Goal: Information Seeking & Learning: Check status

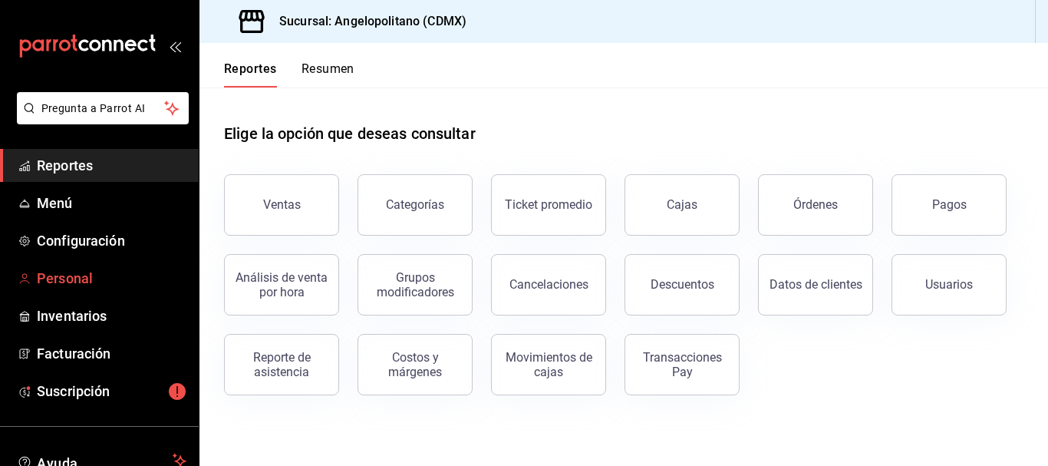
click at [80, 287] on span "Personal" at bounding box center [112, 278] width 150 height 21
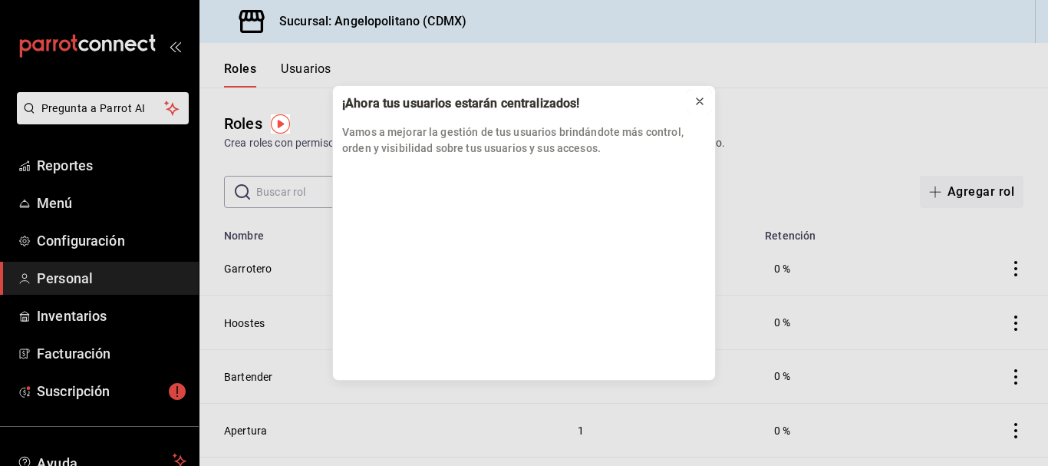
click at [698, 100] on icon at bounding box center [699, 101] width 6 height 6
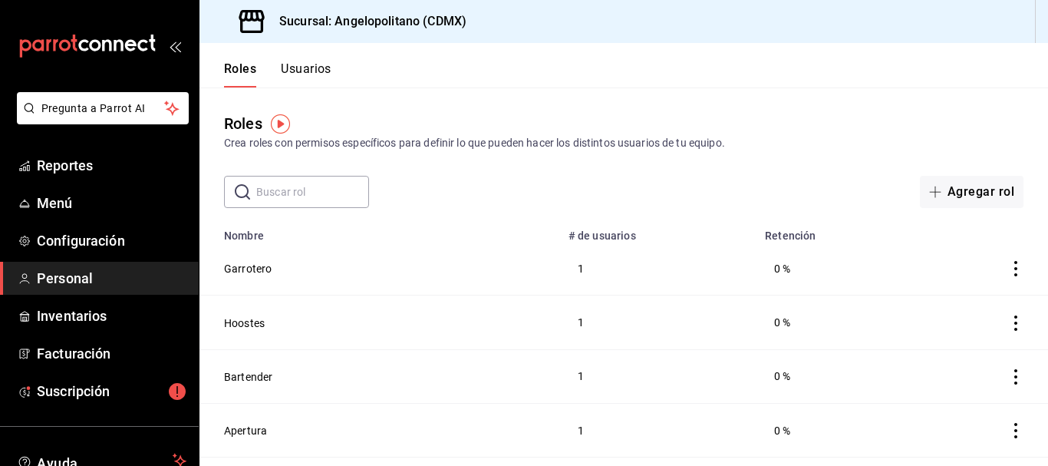
click at [315, 65] on button "Usuarios" at bounding box center [306, 74] width 51 height 26
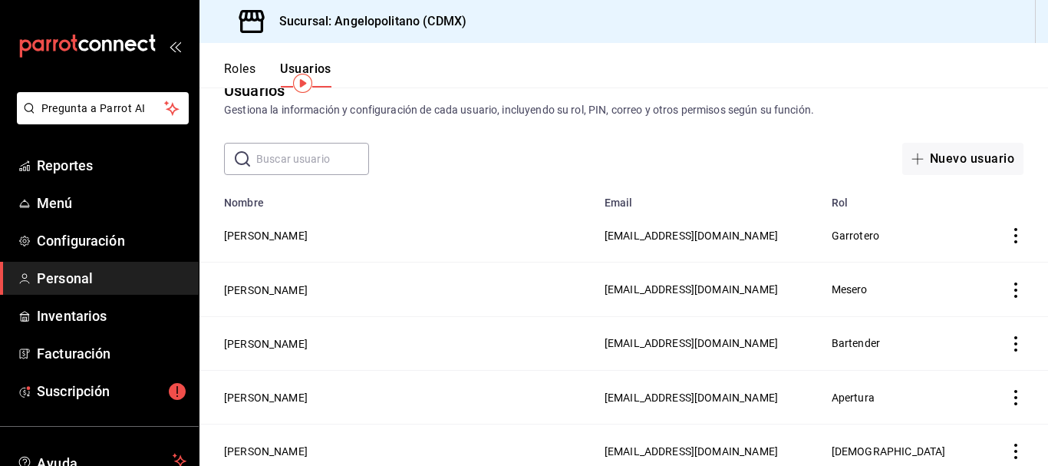
scroll to position [41, 0]
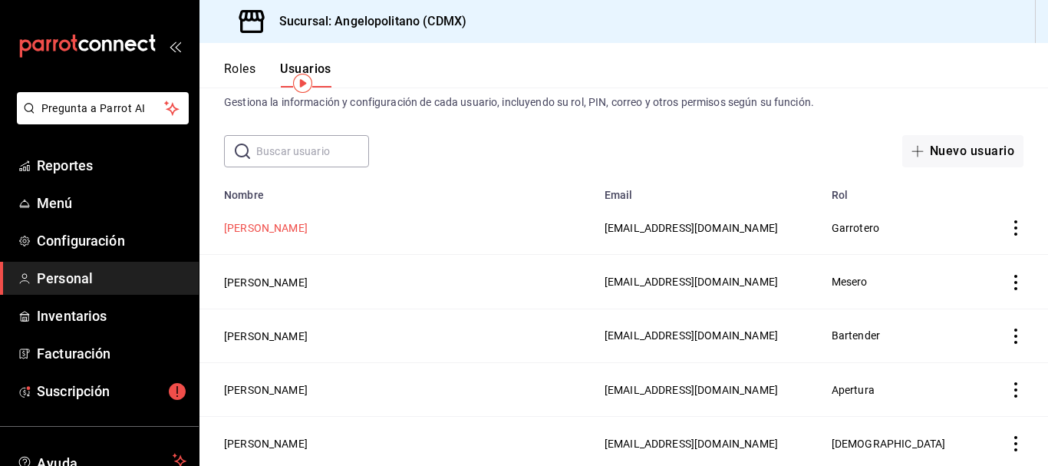
click at [308, 227] on button "Luis Enrique Garcia Barron" at bounding box center [266, 227] width 84 height 15
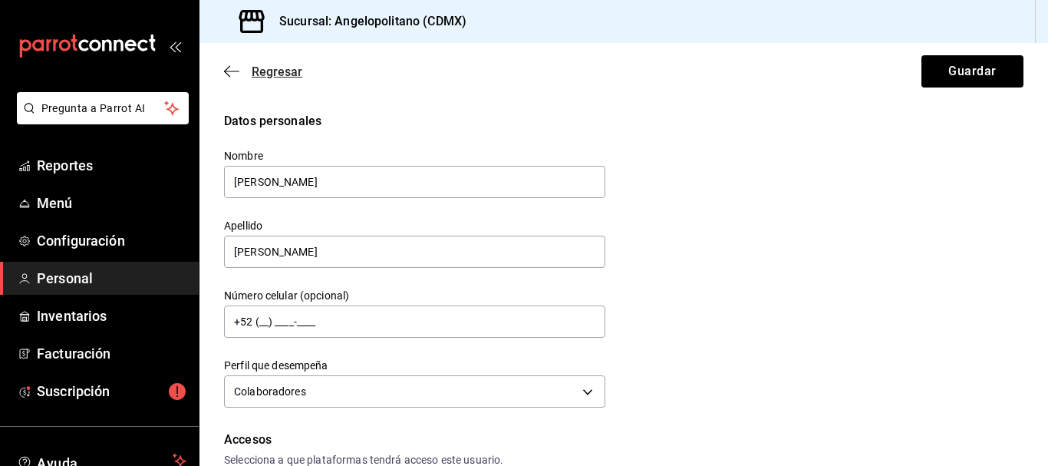
click at [232, 74] on icon "button" at bounding box center [231, 71] width 15 height 14
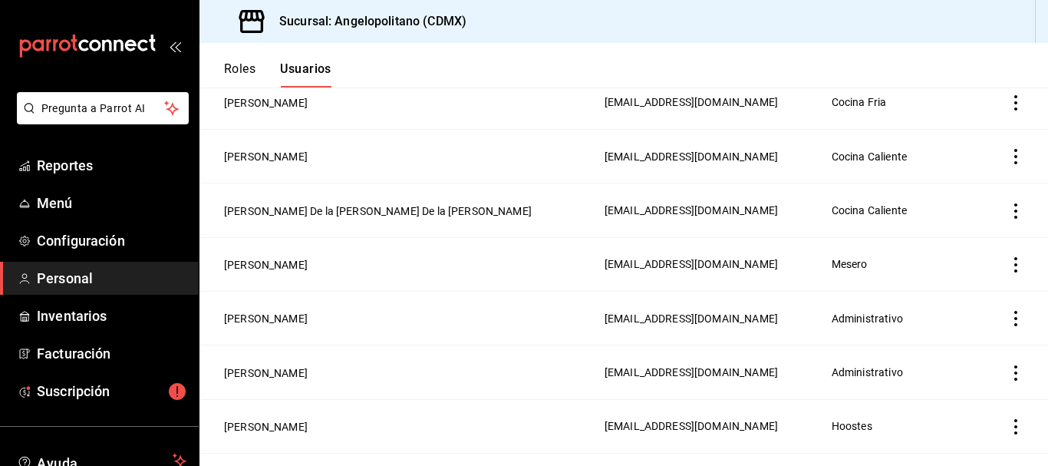
scroll to position [520, 0]
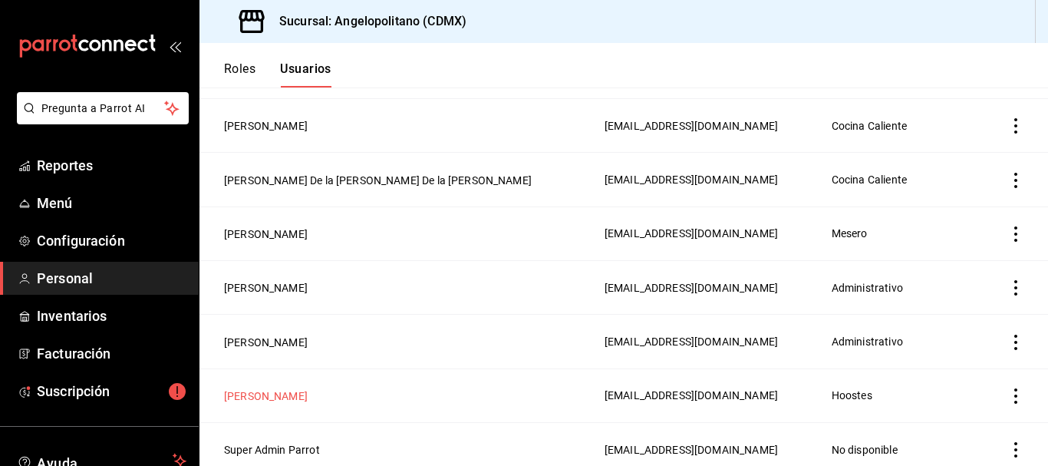
click at [301, 389] on button "Alma Delia García Toriz" at bounding box center [266, 395] width 84 height 15
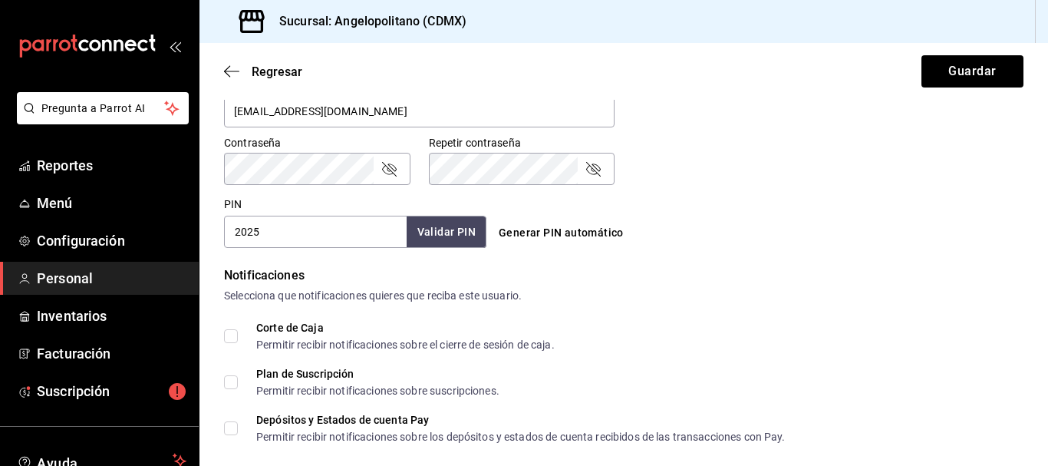
scroll to position [617, 0]
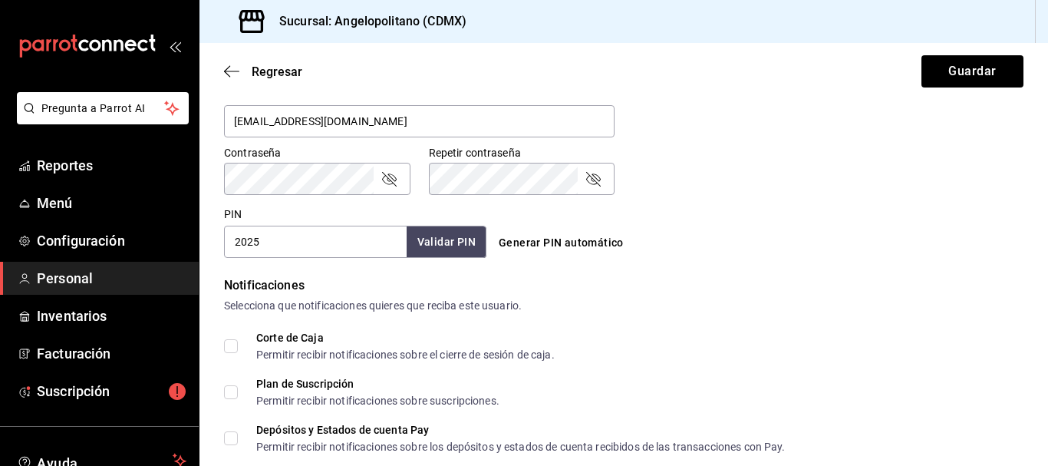
click at [302, 246] on input "2025" at bounding box center [315, 241] width 183 height 32
type input "2"
type input "0104"
click at [431, 245] on button "Validar PIN" at bounding box center [445, 241] width 81 height 33
click at [971, 64] on button "Guardar" at bounding box center [972, 71] width 102 height 32
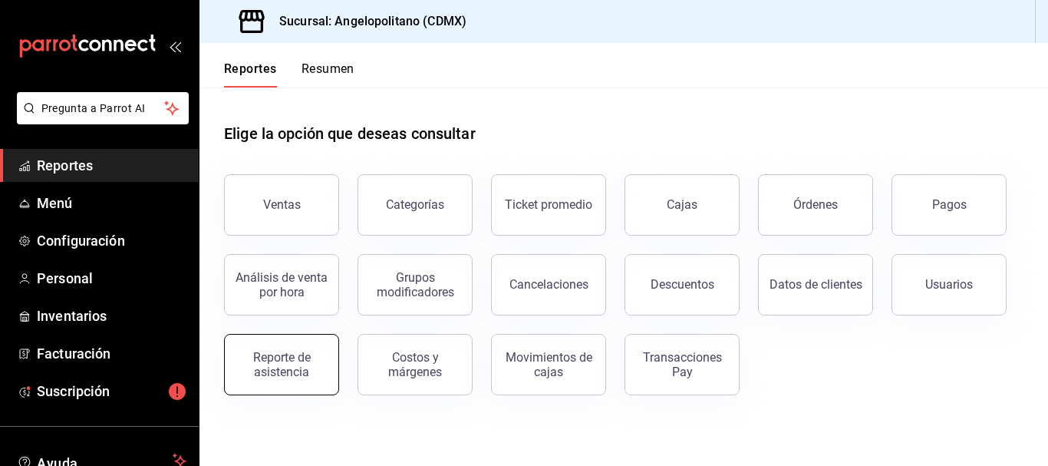
click at [288, 362] on div "Reporte de asistencia" at bounding box center [281, 364] width 95 height 29
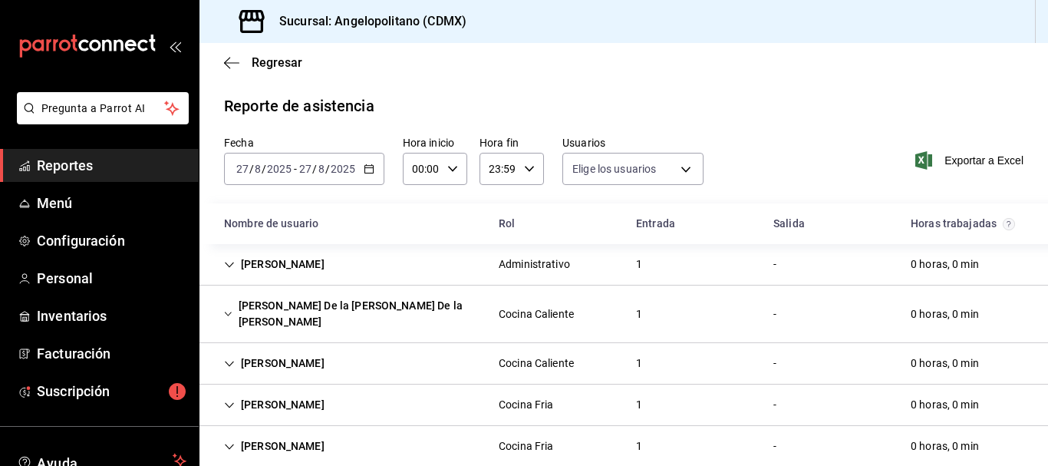
type input "9179b03c-20f9-44f3-aab2-c04985f4d4b1,8667c847-1630-48c1-9bcf-6689b1951e25,542e2…"
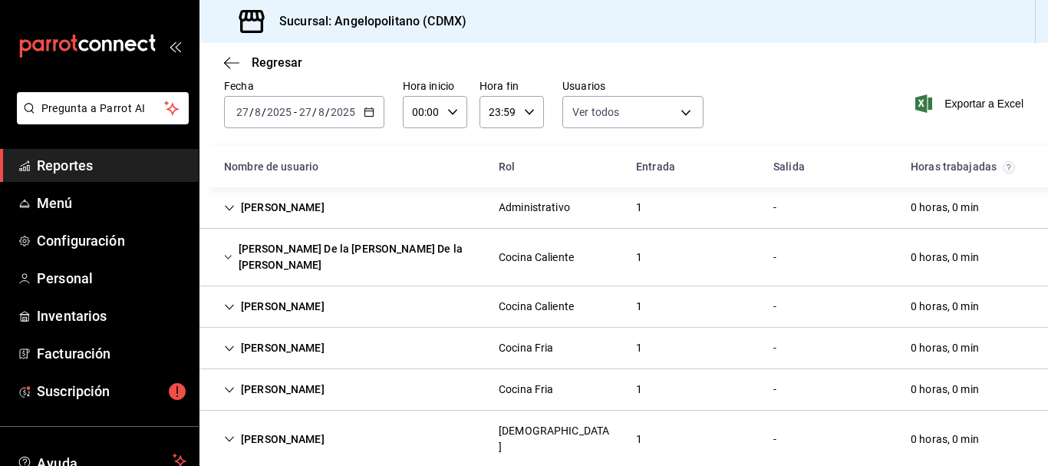
scroll to position [42, 0]
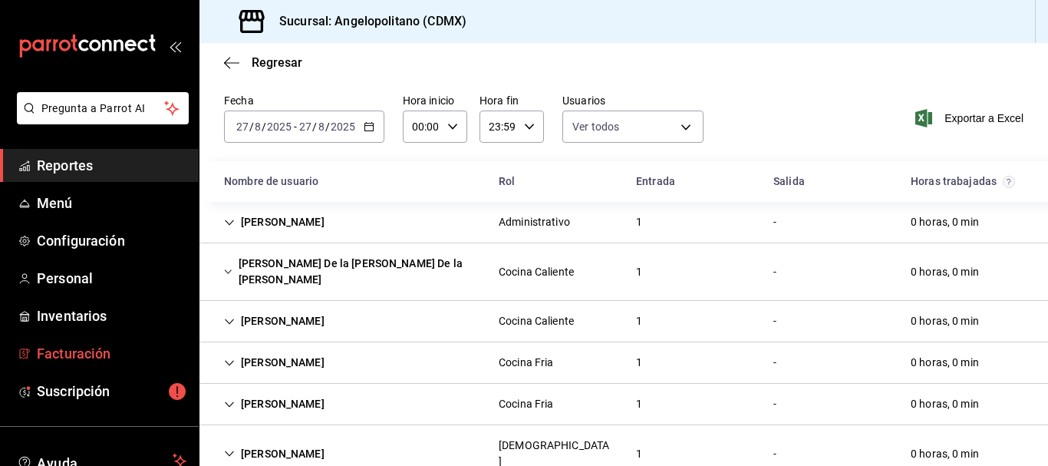
click at [81, 355] on span "Facturación" at bounding box center [112, 353] width 150 height 21
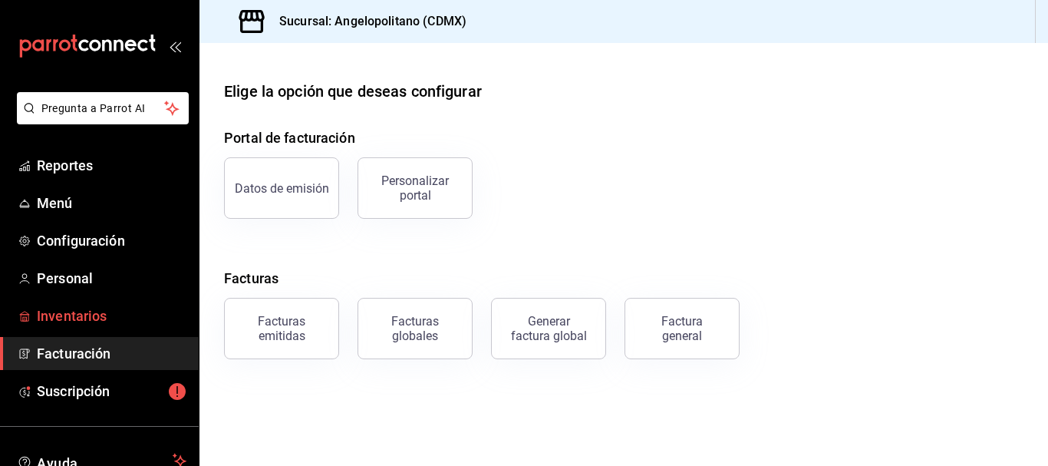
click at [75, 321] on span "Inventarios" at bounding box center [112, 315] width 150 height 21
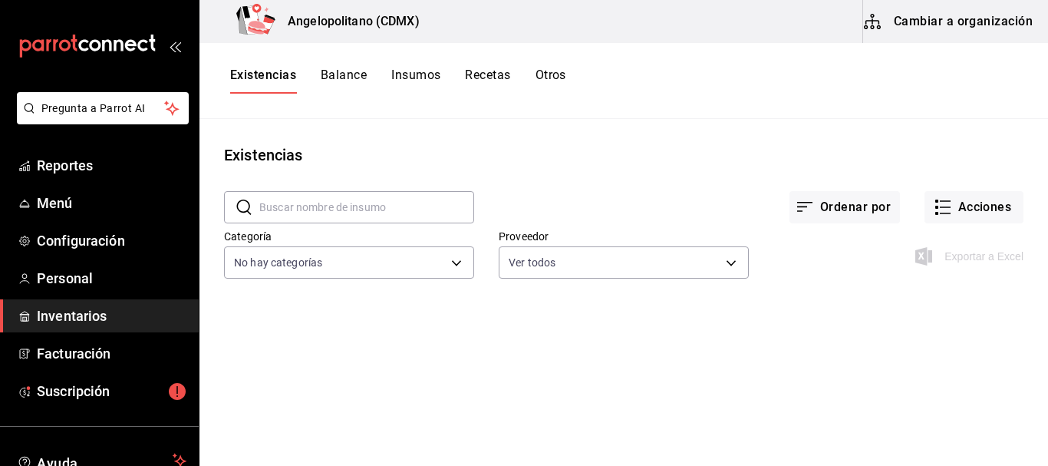
click at [348, 74] on button "Balance" at bounding box center [344, 80] width 46 height 26
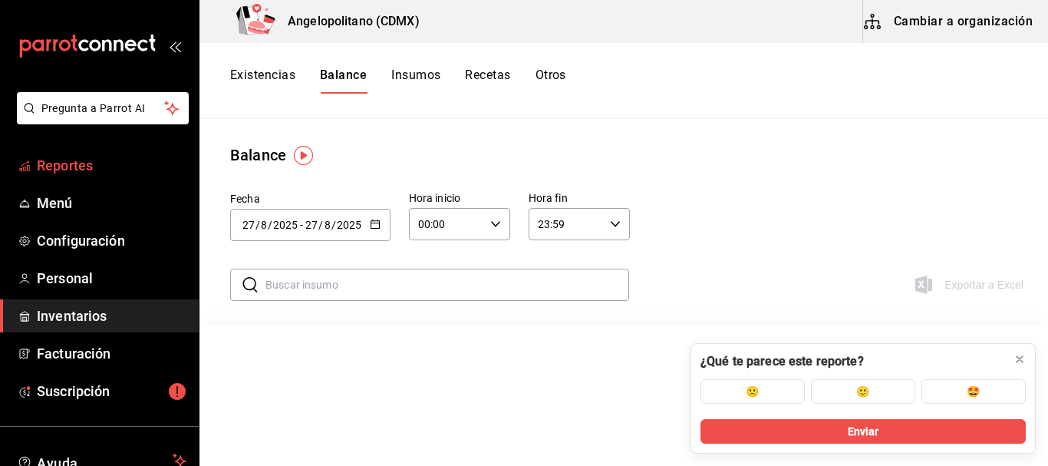
click at [75, 160] on span "Reportes" at bounding box center [112, 165] width 150 height 21
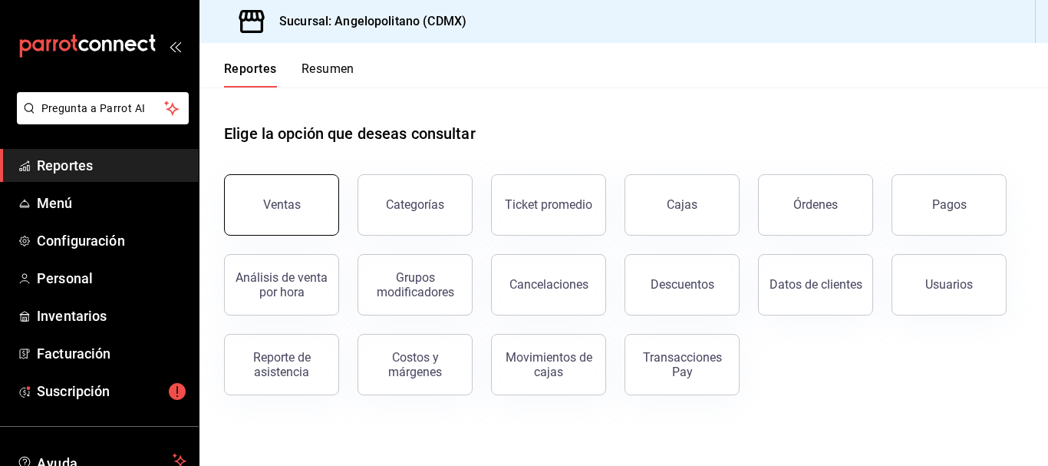
click at [303, 209] on button "Ventas" at bounding box center [281, 204] width 115 height 61
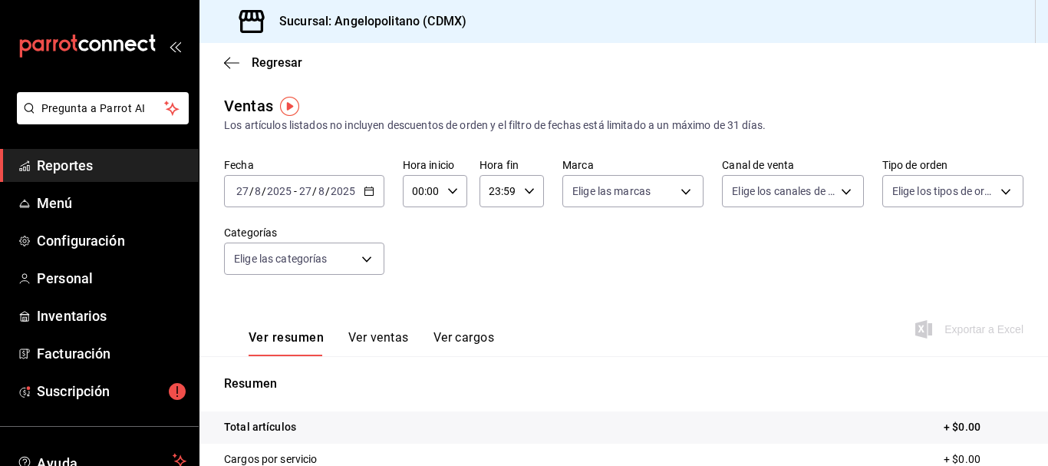
click at [387, 338] on button "Ver ventas" at bounding box center [378, 343] width 61 height 26
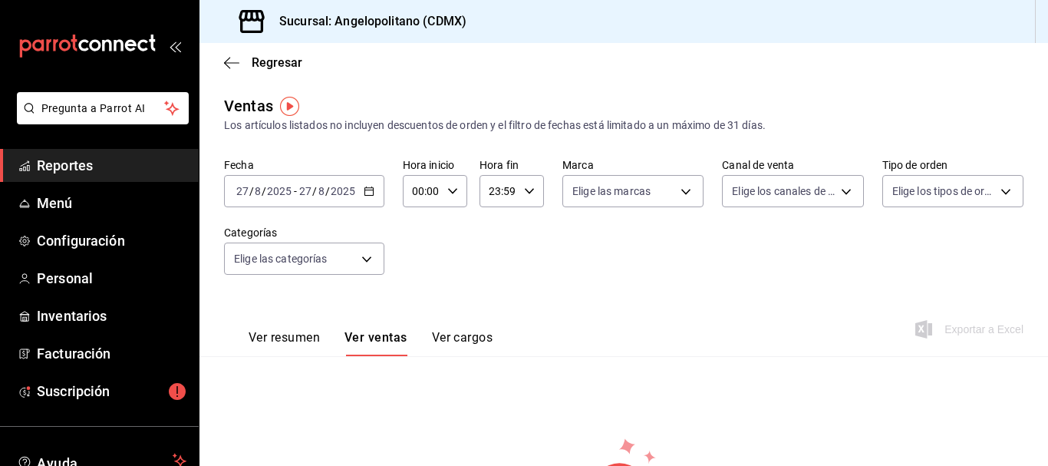
click at [368, 193] on icon "button" at bounding box center [369, 191] width 11 height 11
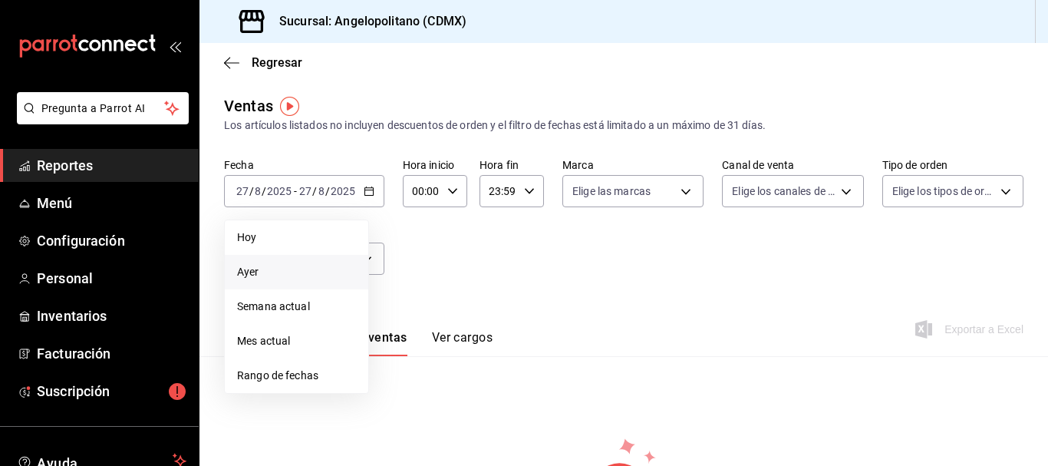
click at [247, 272] on span "Ayer" at bounding box center [296, 272] width 119 height 16
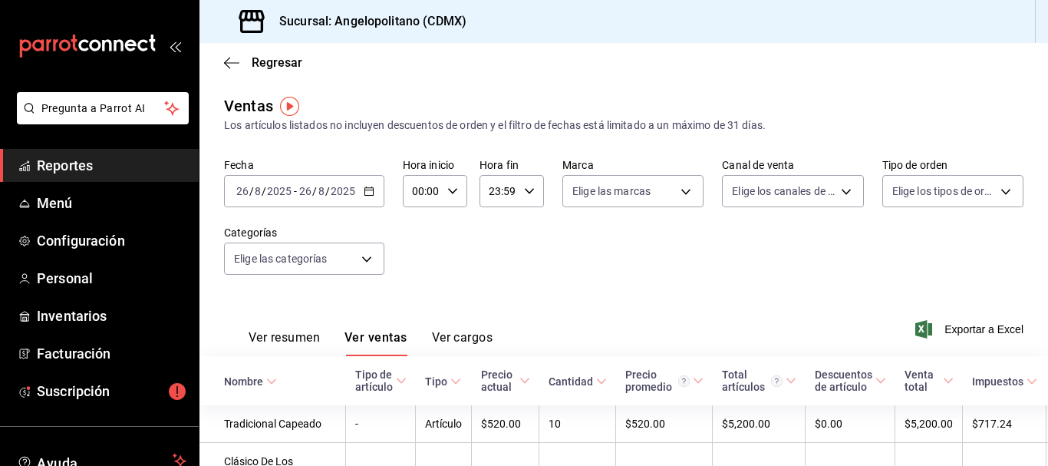
click at [367, 194] on icon "button" at bounding box center [369, 191] width 11 height 11
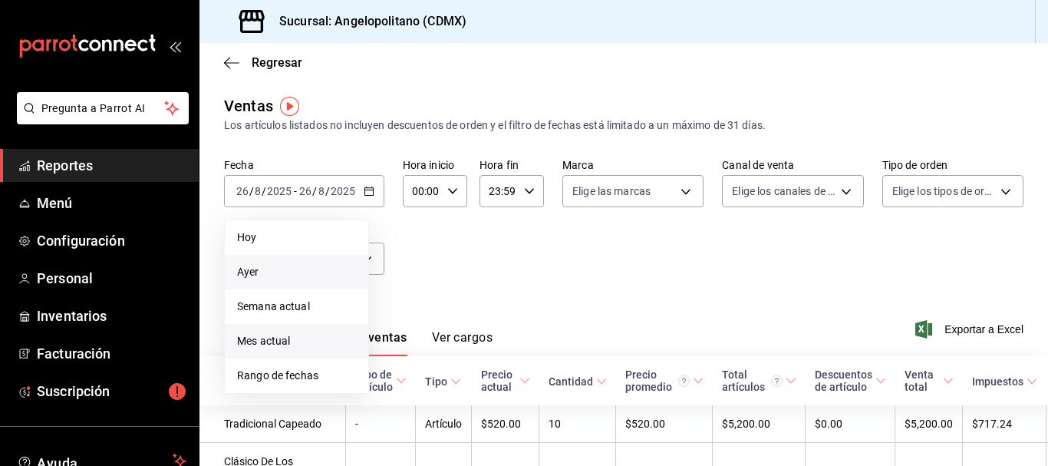
click at [282, 337] on span "Mes actual" at bounding box center [296, 341] width 119 height 16
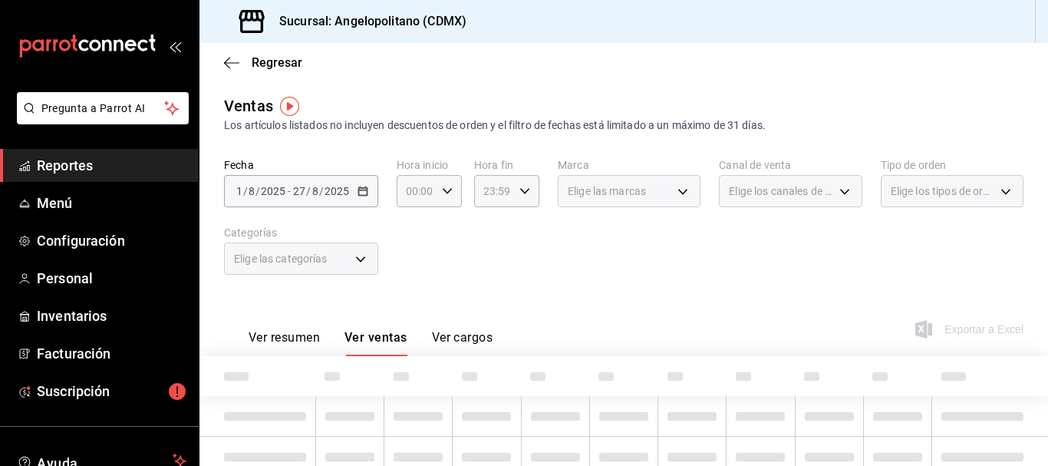
click at [361, 259] on div "Elige las categorías" at bounding box center [301, 258] width 154 height 32
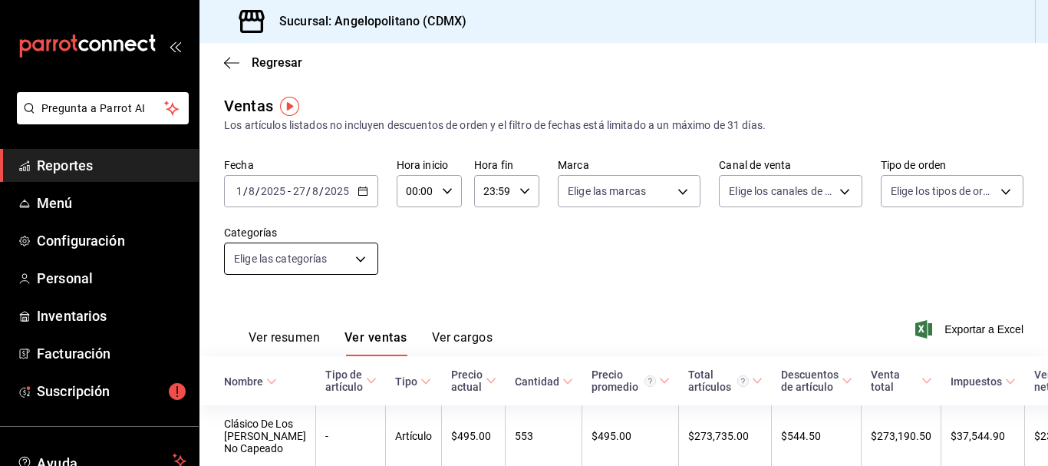
click at [360, 258] on body "Pregunta a Parrot AI Reportes Menú Configuración Personal Inventarios Facturaci…" at bounding box center [524, 233] width 1048 height 466
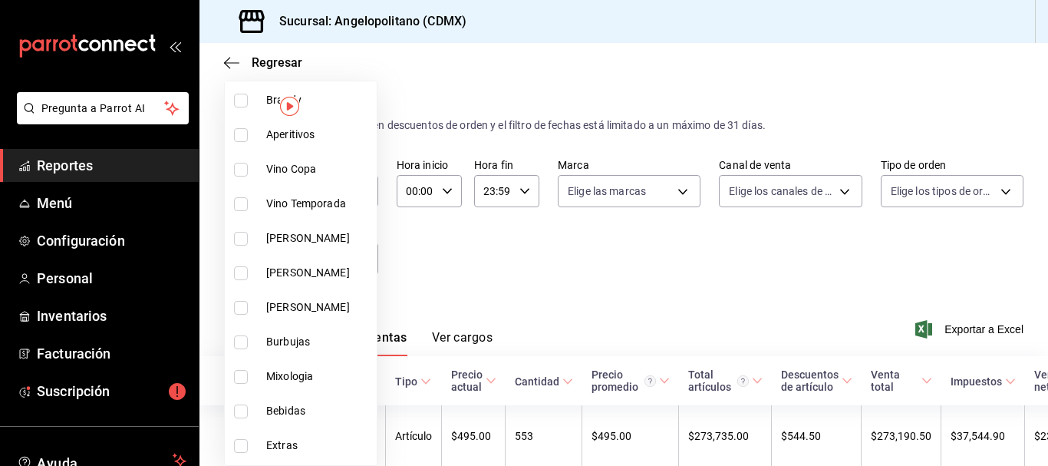
scroll to position [612, 0]
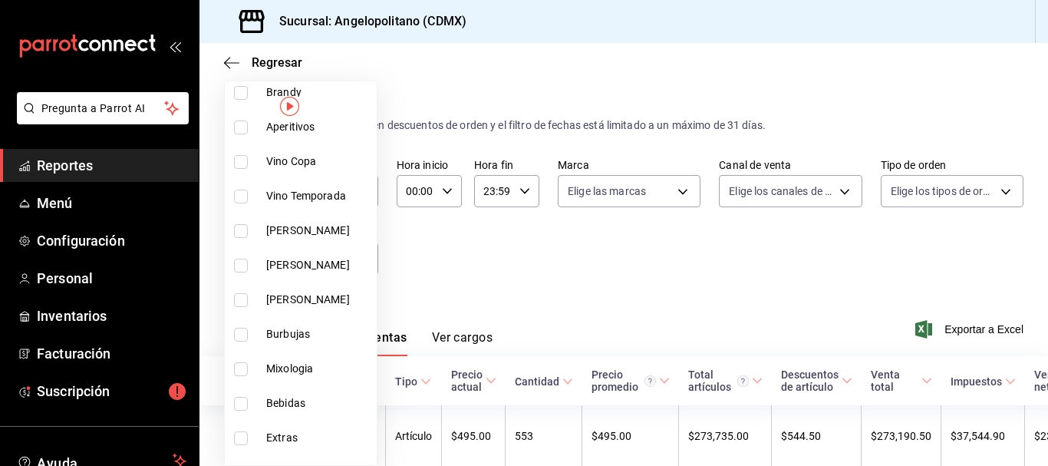
click at [236, 409] on input "checkbox" at bounding box center [241, 404] width 14 height 14
checkbox input "true"
type input "0d94bce0-8f9b-40ec-863b-e93a605a775b"
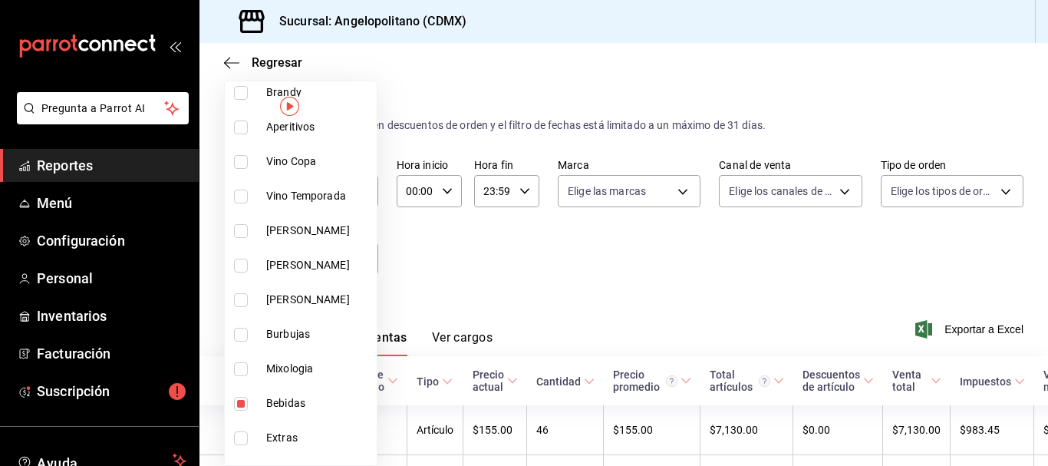
click at [996, 233] on div at bounding box center [524, 233] width 1048 height 466
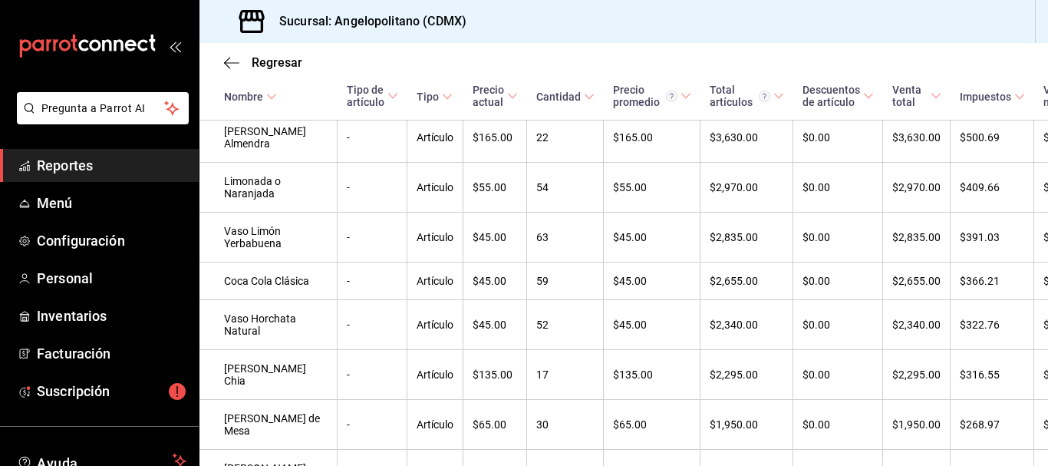
scroll to position [698, 0]
